Goal: Task Accomplishment & Management: Complete application form

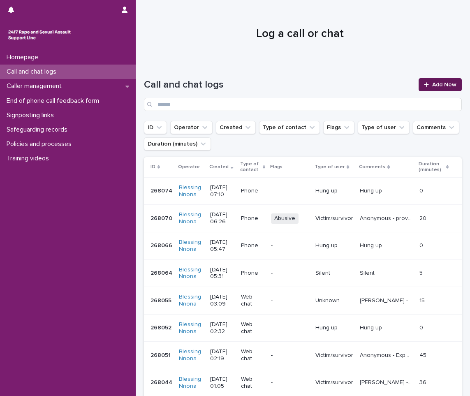
click at [436, 82] on span "Add New" at bounding box center [444, 85] width 24 height 6
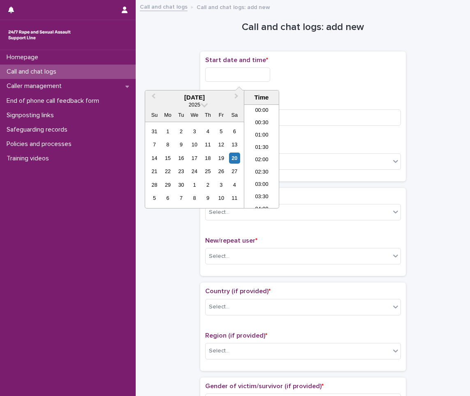
click at [225, 72] on input "text" at bounding box center [237, 74] width 65 height 14
click at [256, 185] on li "23:00" at bounding box center [261, 189] width 35 height 12
click at [256, 75] on input "**********" at bounding box center [237, 74] width 65 height 14
type input "**********"
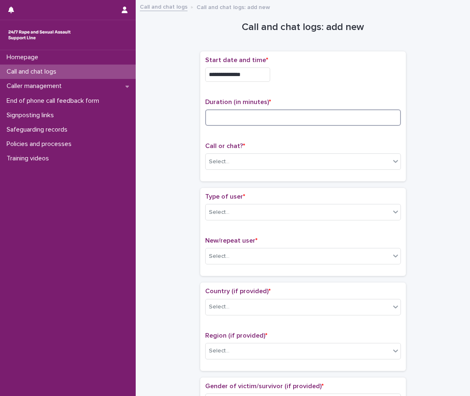
drag, startPoint x: 302, startPoint y: 121, endPoint x: 293, endPoint y: 123, distance: 9.6
click at [302, 121] on input at bounding box center [303, 117] width 196 height 16
type input "*"
click at [281, 148] on p "Call or chat? *" at bounding box center [303, 146] width 196 height 8
click at [281, 151] on div "Call or chat? * Select..." at bounding box center [303, 159] width 196 height 34
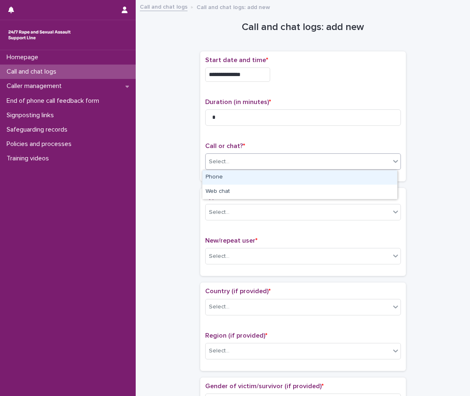
click at [277, 159] on div "Select..." at bounding box center [297, 162] width 185 height 14
click at [252, 177] on div "Phone" at bounding box center [299, 177] width 195 height 14
click at [240, 213] on div "Select..." at bounding box center [297, 212] width 185 height 14
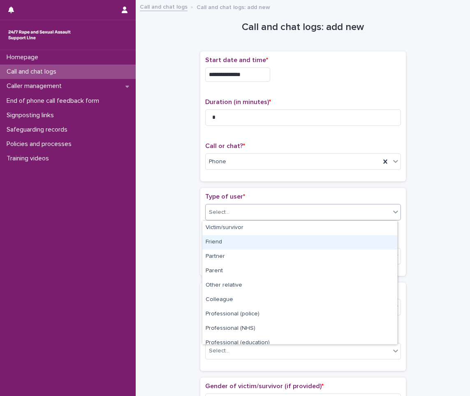
scroll to position [92, 0]
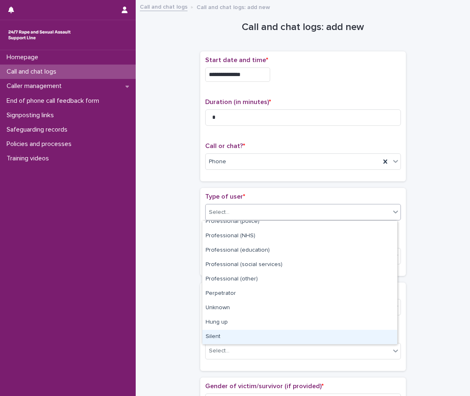
click at [215, 338] on div "Silent" at bounding box center [299, 337] width 195 height 14
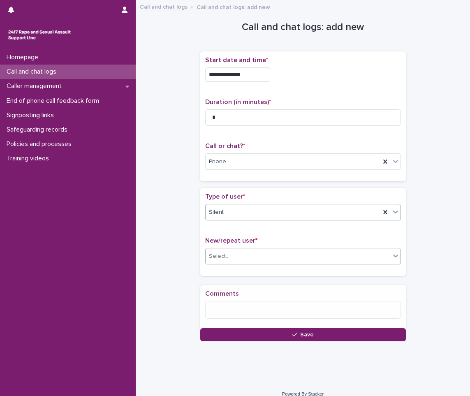
click at [231, 258] on div "Select..." at bounding box center [297, 256] width 185 height 14
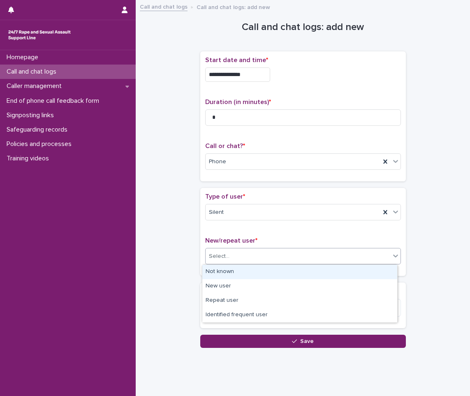
click at [225, 269] on div "Not known" at bounding box center [299, 272] width 195 height 14
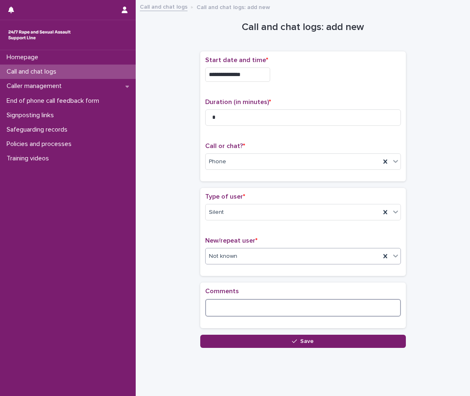
click at [219, 301] on textarea at bounding box center [303, 308] width 196 height 18
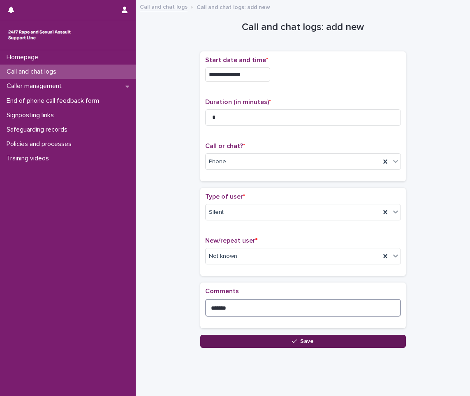
type textarea "******"
click at [300, 336] on button "Save" at bounding box center [302, 341] width 205 height 13
